Goal: Find specific page/section: Find specific page/section

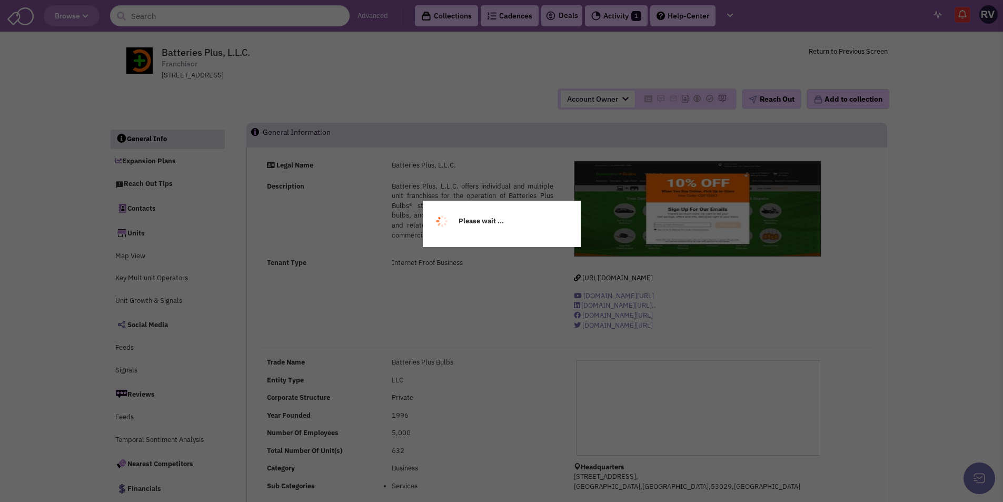
select select
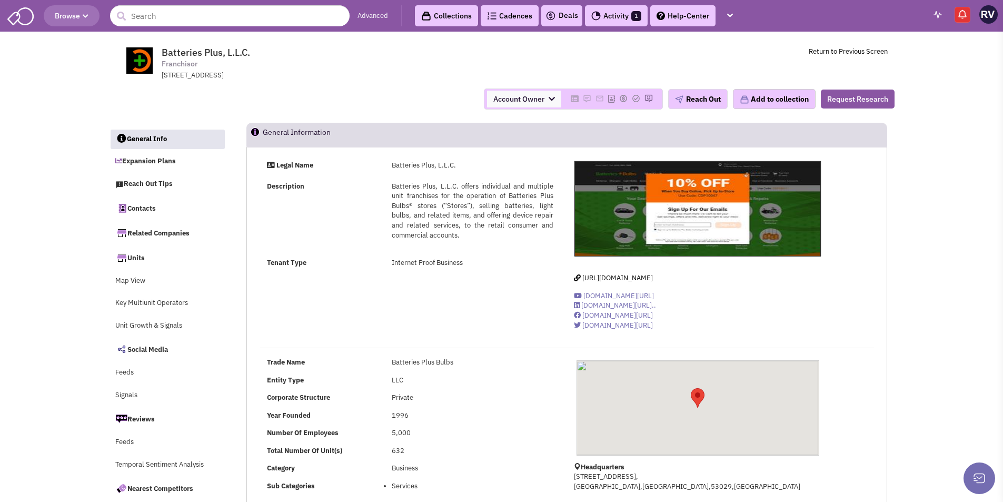
click at [176, 52] on span "Batteries Plus, L.L.C." at bounding box center [206, 52] width 88 height 12
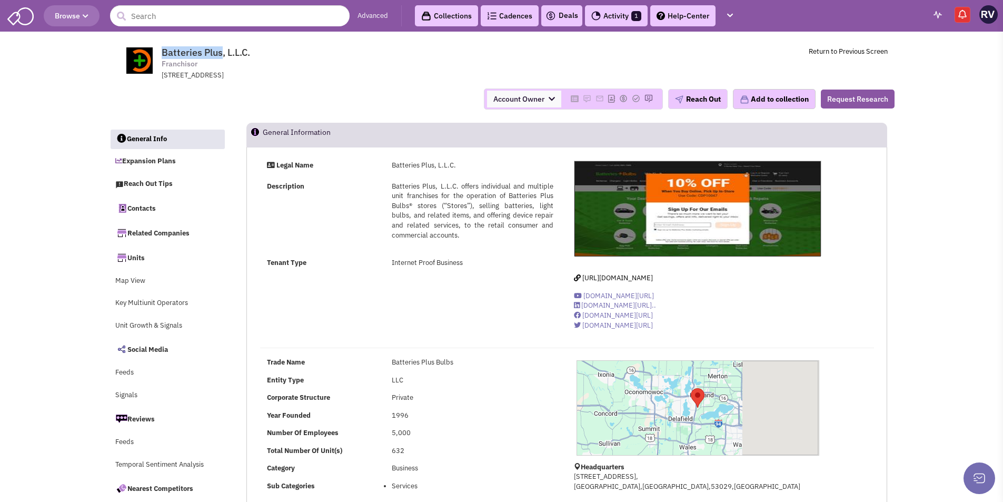
drag, startPoint x: 176, startPoint y: 52, endPoint x: 209, endPoint y: 48, distance: 32.3
click at [209, 48] on span "Batteries Plus, L.L.C." at bounding box center [206, 52] width 88 height 12
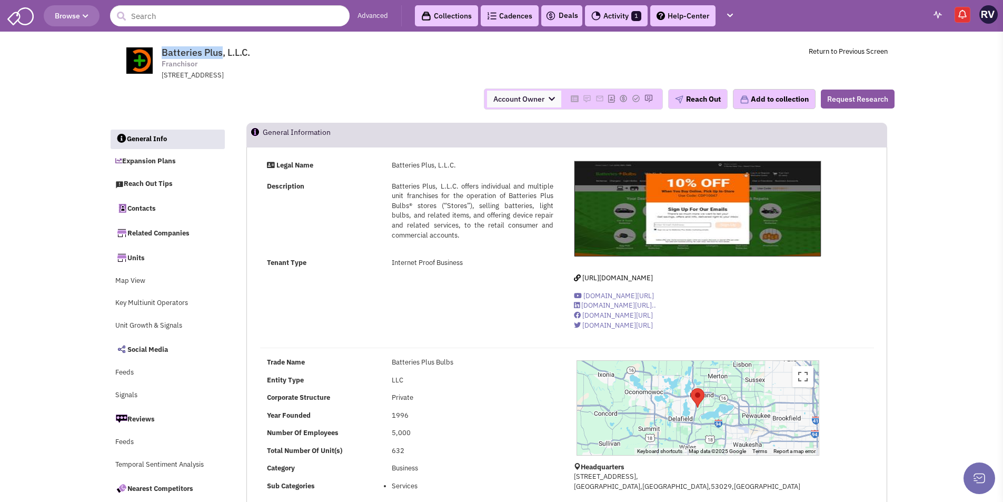
copy span "Batteries Plus"
click at [179, 12] on input "text" at bounding box center [230, 15] width 240 height 21
paste input "Out There Coffee"
type input "Out There Coffee"
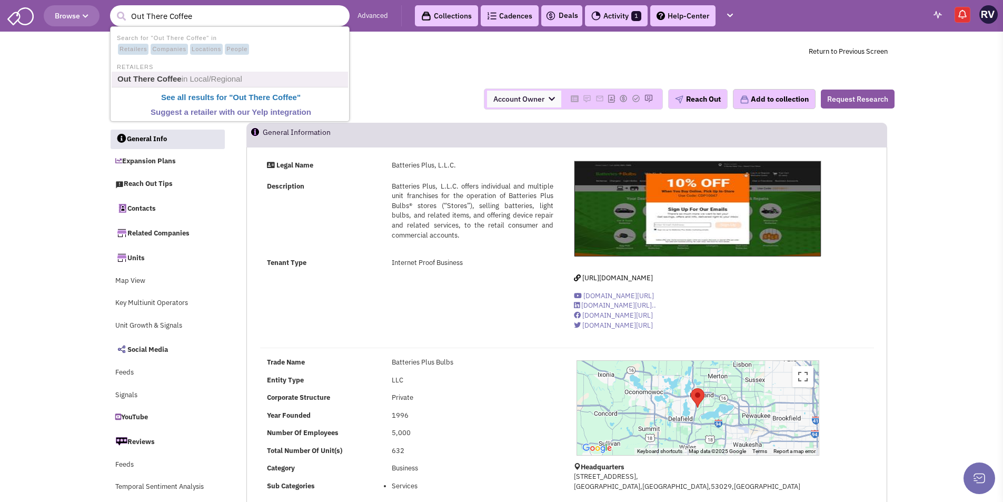
click at [208, 73] on link "Out There Coffee in Local/Regional" at bounding box center [230, 79] width 233 height 14
